Goal: Use online tool/utility: Utilize a website feature to perform a specific function

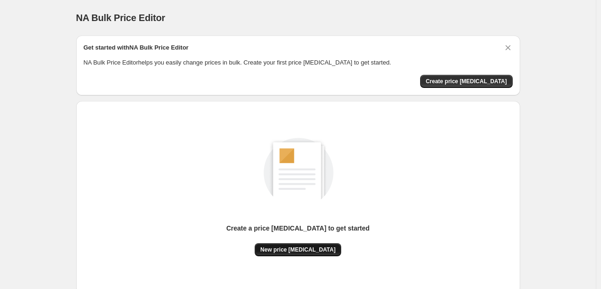
click at [299, 246] on span "New price [MEDICAL_DATA]" at bounding box center [297, 249] width 75 height 7
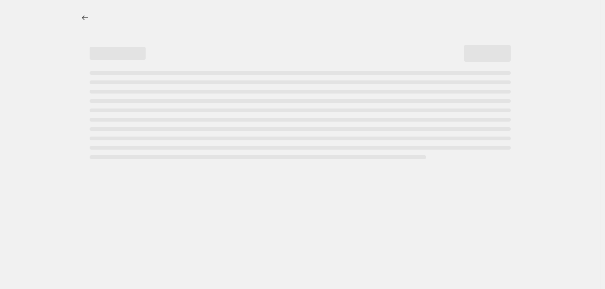
select select "percentage"
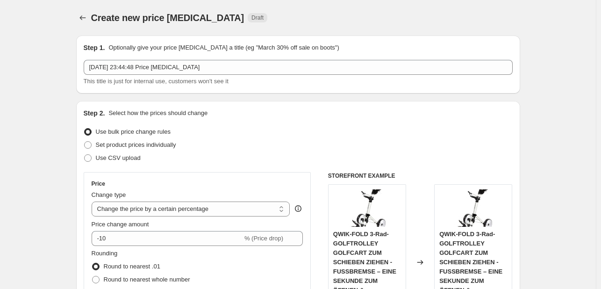
scroll to position [93, 0]
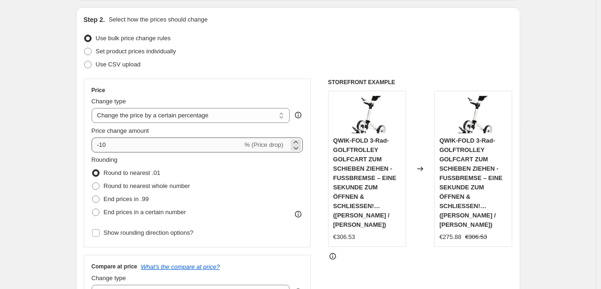
drag, startPoint x: 158, startPoint y: 162, endPoint x: 160, endPoint y: 147, distance: 15.0
click at [159, 161] on fieldset "Rounding Round to nearest .01 Round to nearest whole number End prices in .99 E…" at bounding box center [141, 187] width 99 height 64
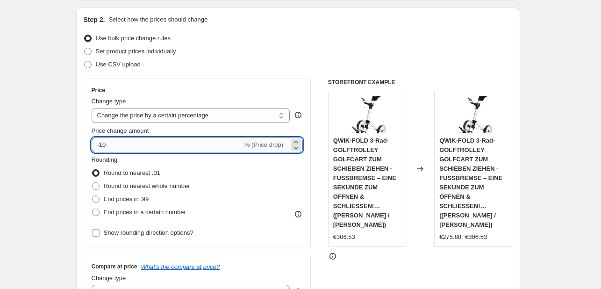
click at [160, 146] on input "-10" at bounding box center [167, 144] width 151 height 15
type input "-1"
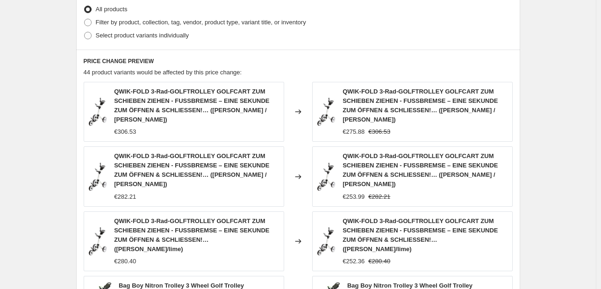
scroll to position [688, 0]
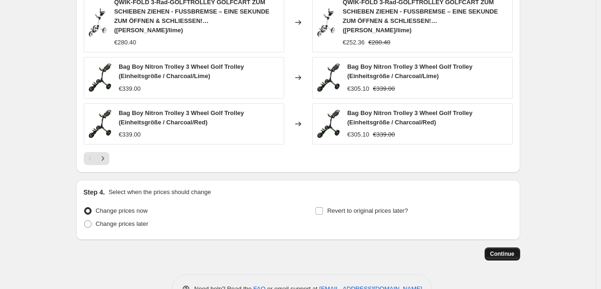
type input "-38"
click at [494, 247] on button "Continue" at bounding box center [502, 253] width 36 height 13
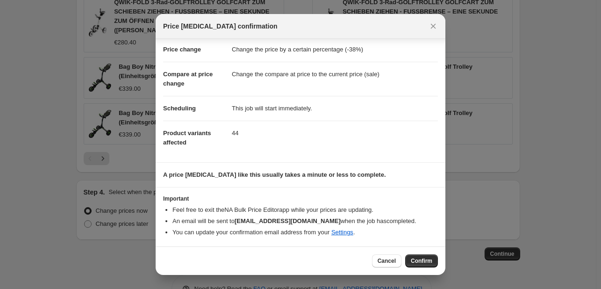
scroll to position [18, 0]
click at [423, 262] on span "Confirm" at bounding box center [421, 260] width 21 height 7
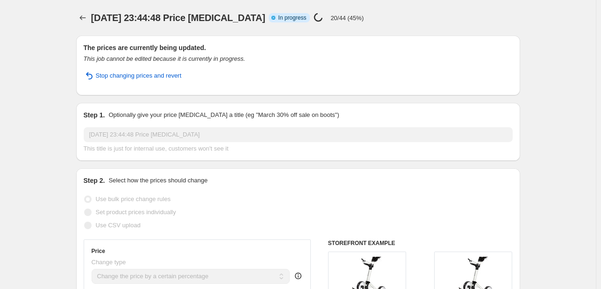
select select "percentage"
